Goal: Navigation & Orientation: Go to known website

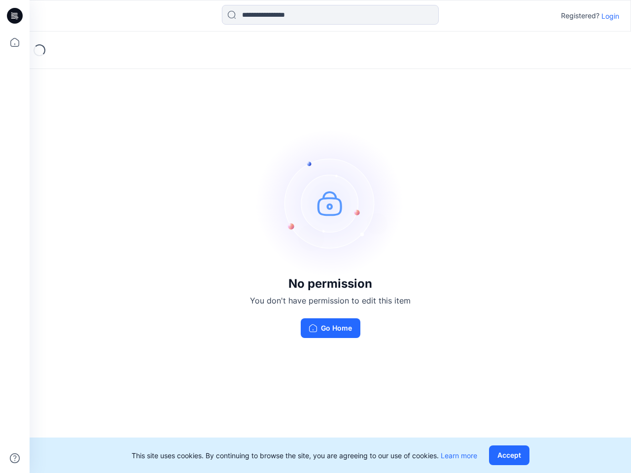
click at [316, 237] on img at bounding box center [330, 203] width 148 height 148
click at [15, 16] on icon at bounding box center [16, 16] width 4 height 0
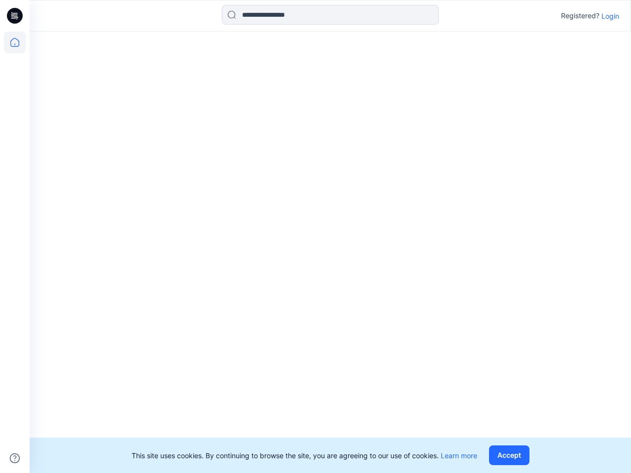
click at [15, 42] on icon at bounding box center [15, 43] width 22 height 22
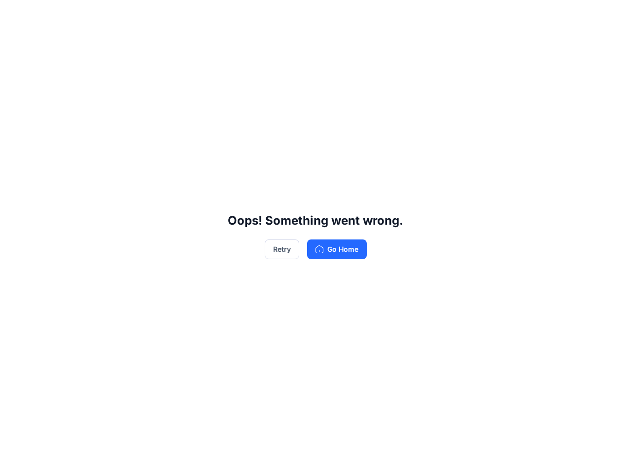
click at [15, 459] on div "Oops! Something went wrong. Retry Go Home" at bounding box center [315, 236] width 631 height 473
click at [330, 15] on div "Oops! Something went wrong. Retry Go Home" at bounding box center [315, 236] width 631 height 473
click at [611, 16] on div "Oops! Something went wrong. Retry Go Home" at bounding box center [315, 236] width 631 height 473
click at [511, 456] on div "Oops! Something went wrong. Retry Go Home" at bounding box center [315, 236] width 631 height 473
